Goal: Transaction & Acquisition: Purchase product/service

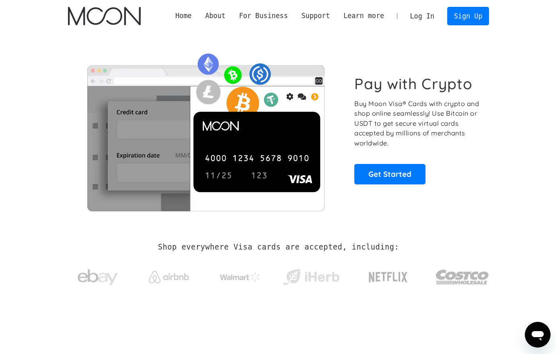
click at [421, 19] on link "Log In" at bounding box center [422, 16] width 38 height 18
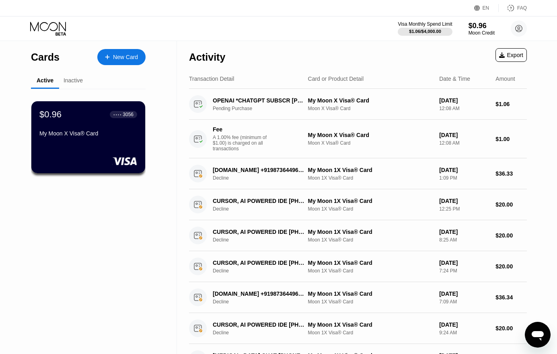
click at [103, 55] on div "New Card" at bounding box center [121, 57] width 48 height 16
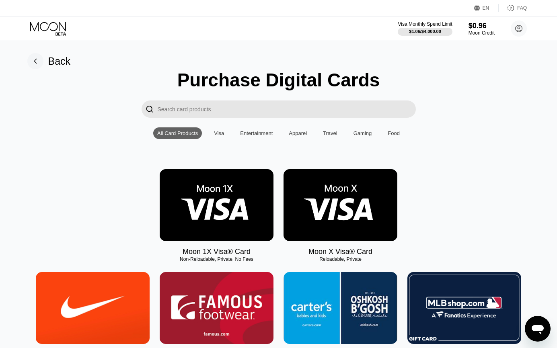
click at [346, 224] on img at bounding box center [340, 205] width 114 height 72
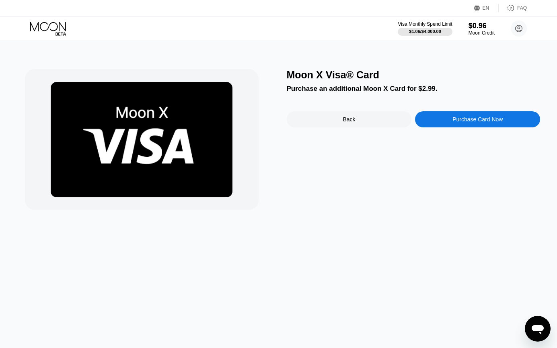
click at [320, 88] on div "Purchase an additional Moon X Card for $2.99." at bounding box center [414, 89] width 254 height 8
click at [33, 30] on icon at bounding box center [48, 29] width 37 height 14
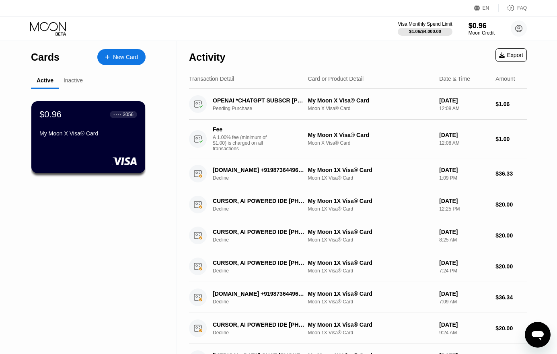
click at [113, 137] on div "My Moon X Visa® Card" at bounding box center [88, 133] width 98 height 6
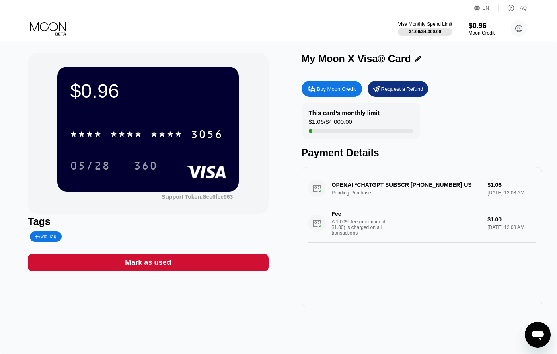
click at [340, 92] on div "Buy Moon Credit" at bounding box center [336, 89] width 39 height 7
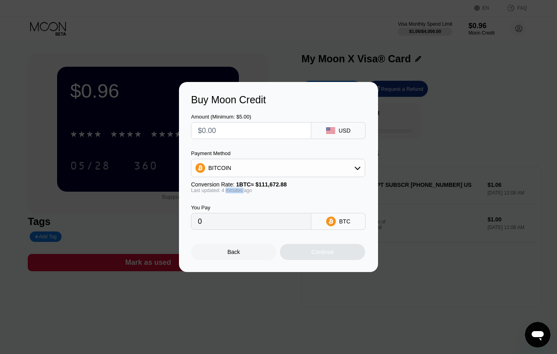
click at [235, 192] on div "Last updated: 4 minutes ago" at bounding box center [278, 191] width 174 height 6
click at [233, 168] on div "BITCOIN" at bounding box center [277, 168] width 173 height 16
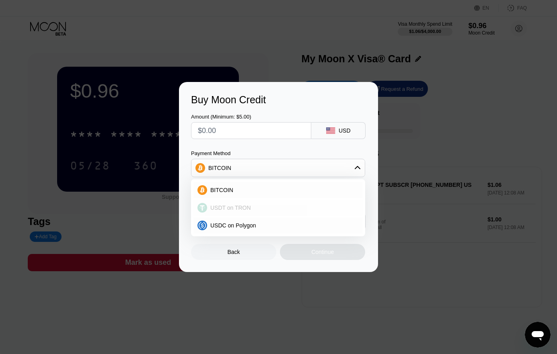
click at [233, 205] on span "USDT on TRON" at bounding box center [230, 208] width 41 height 6
type input "0.00"
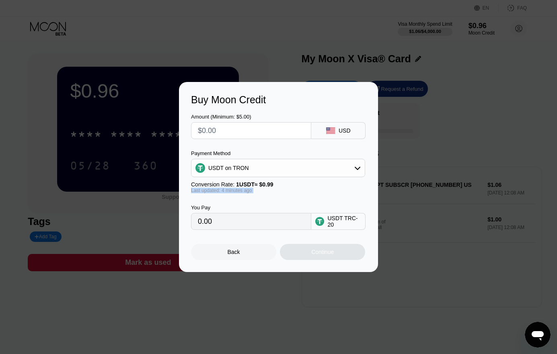
click at [240, 131] on input "text" at bounding box center [251, 131] width 107 height 16
drag, startPoint x: 252, startPoint y: 116, endPoint x: 211, endPoint y: 110, distance: 40.7
click at [178, 115] on div "Buy Moon Credit Amount (Minimum: $5.00) USD Payment Method USDT on TRON Convers…" at bounding box center [278, 177] width 557 height 190
click at [248, 107] on div "Amount (Minimum: $5.00) USD" at bounding box center [278, 122] width 175 height 33
click at [379, 313] on div at bounding box center [281, 177] width 563 height 354
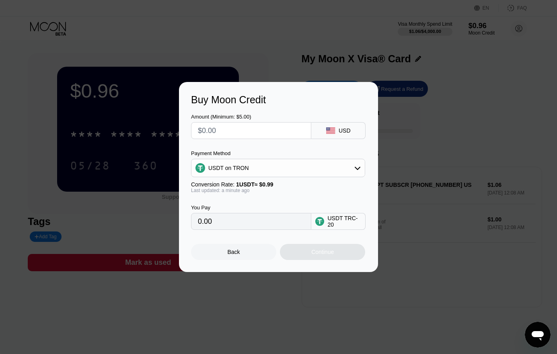
click at [232, 253] on div "Back" at bounding box center [234, 252] width 12 height 6
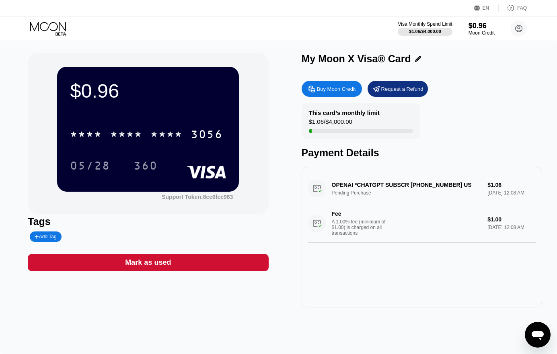
drag, startPoint x: 373, startPoint y: 201, endPoint x: 326, endPoint y: 191, distance: 48.6
click at [326, 191] on div "OPENAI *CHATGPT SUBSCR +14158799686 US Pending Purchase $1.06 Sep 23, 2025 12:0…" at bounding box center [422, 208] width 228 height 70
click at [305, 303] on div "OPENAI *CHATGPT SUBSCR +14158799686 US Pending Purchase $1.06 Sep 23, 2025 12:0…" at bounding box center [422, 237] width 240 height 141
click at [519, 31] on circle at bounding box center [519, 29] width 16 height 16
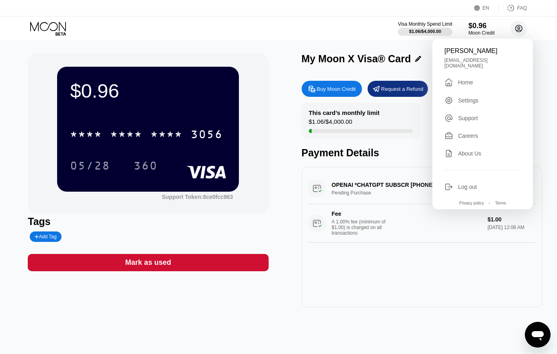
click at [519, 31] on circle at bounding box center [519, 29] width 16 height 16
